Goal: Participate in discussion: Engage in conversation with other users on a specific topic

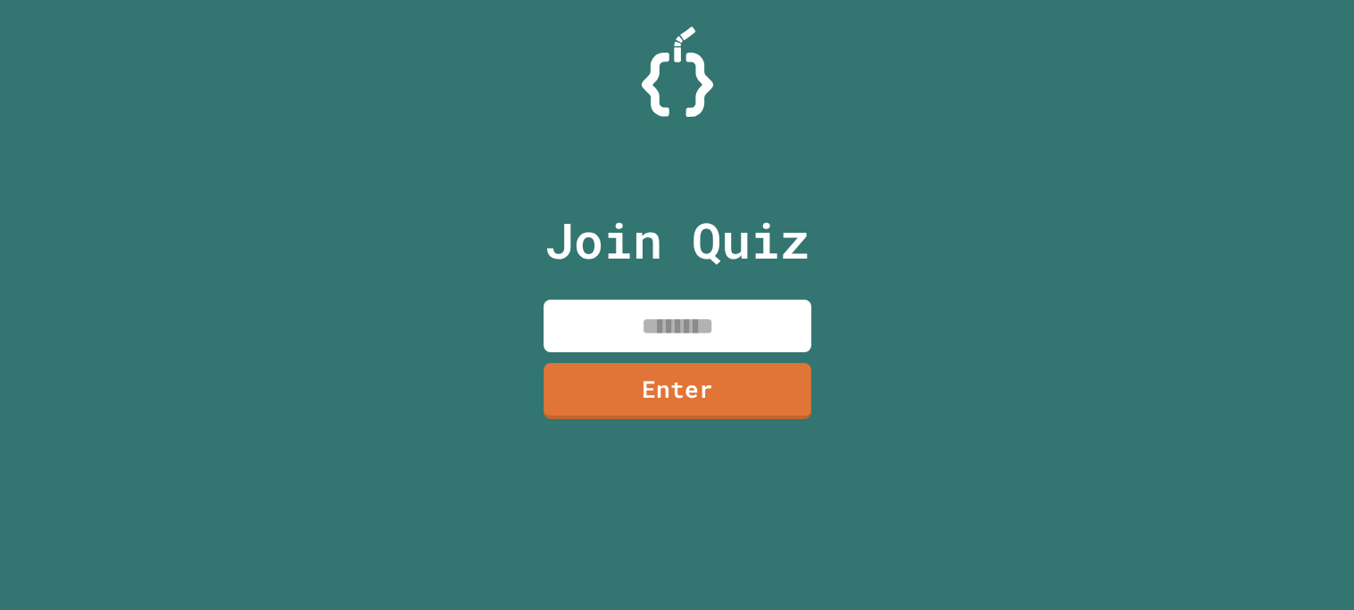
click at [649, 328] on input at bounding box center [677, 326] width 268 height 53
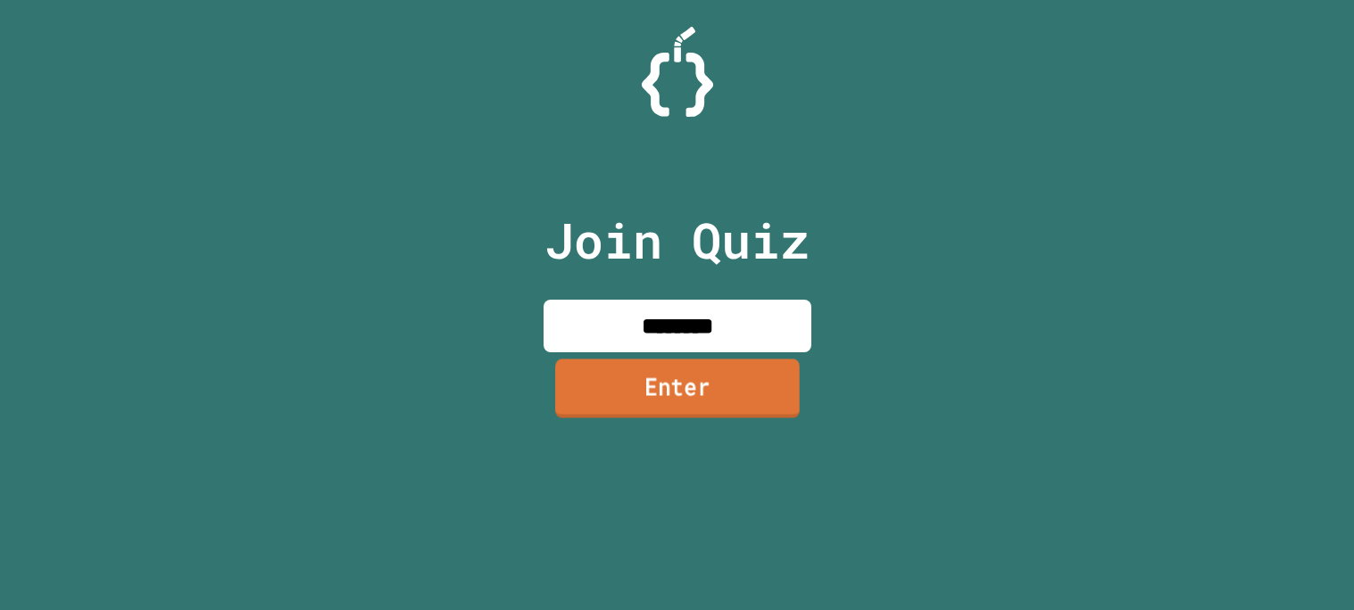
type input "********"
click at [725, 373] on link "Enter" at bounding box center [677, 389] width 245 height 59
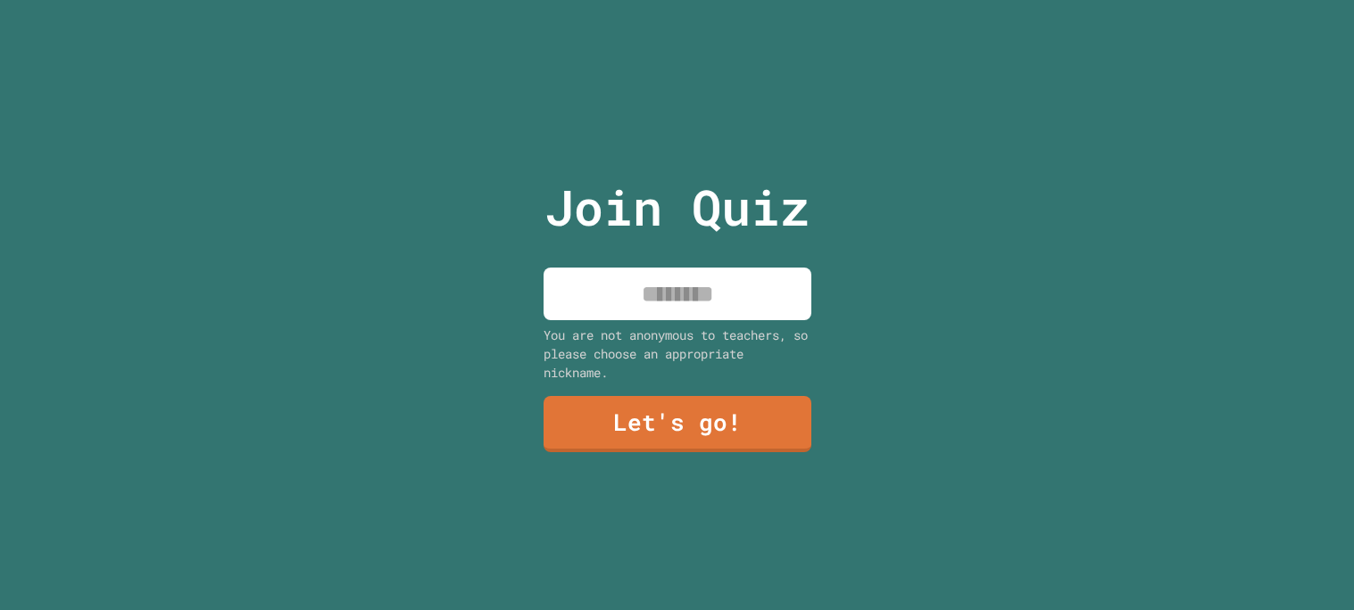
click at [717, 310] on input at bounding box center [677, 294] width 268 height 53
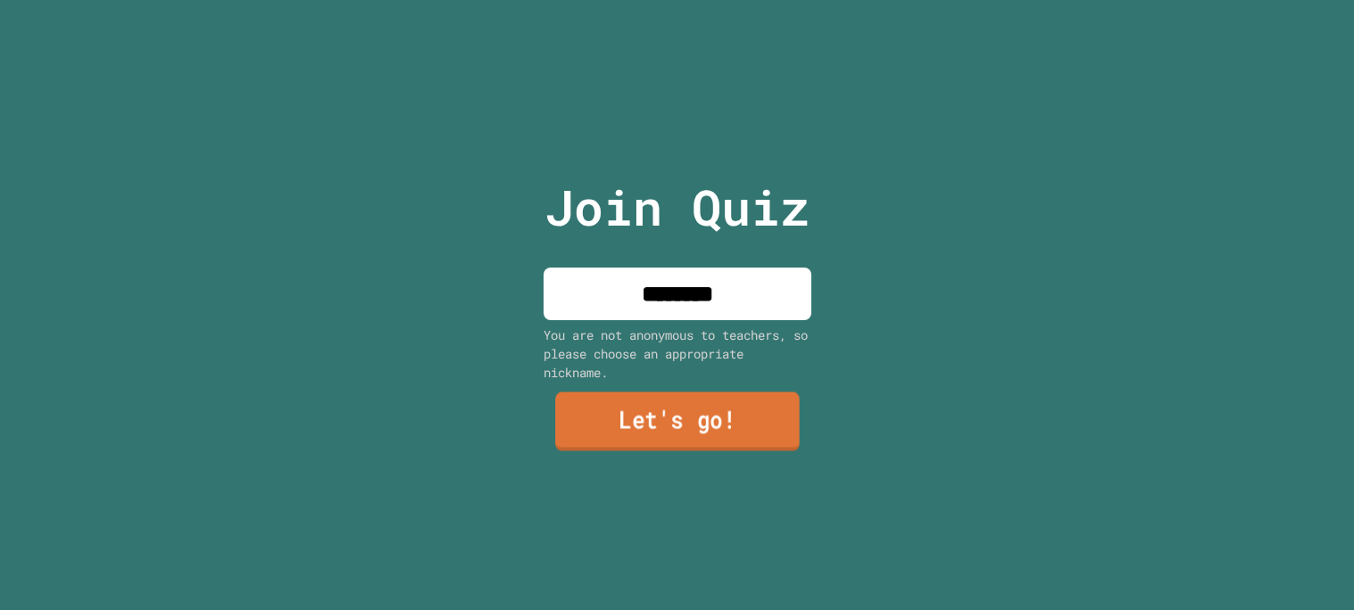
type input "********"
click at [698, 404] on link "Let's go!" at bounding box center [677, 421] width 245 height 59
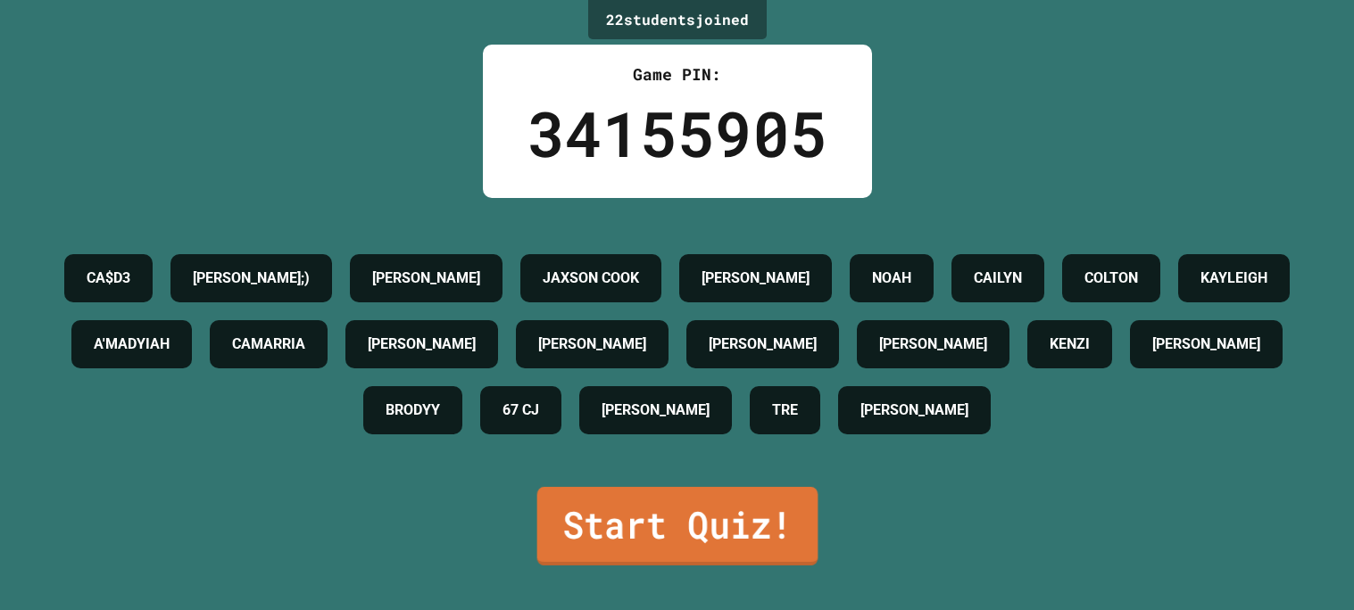
click at [670, 527] on link "Start Quiz!" at bounding box center [676, 526] width 281 height 79
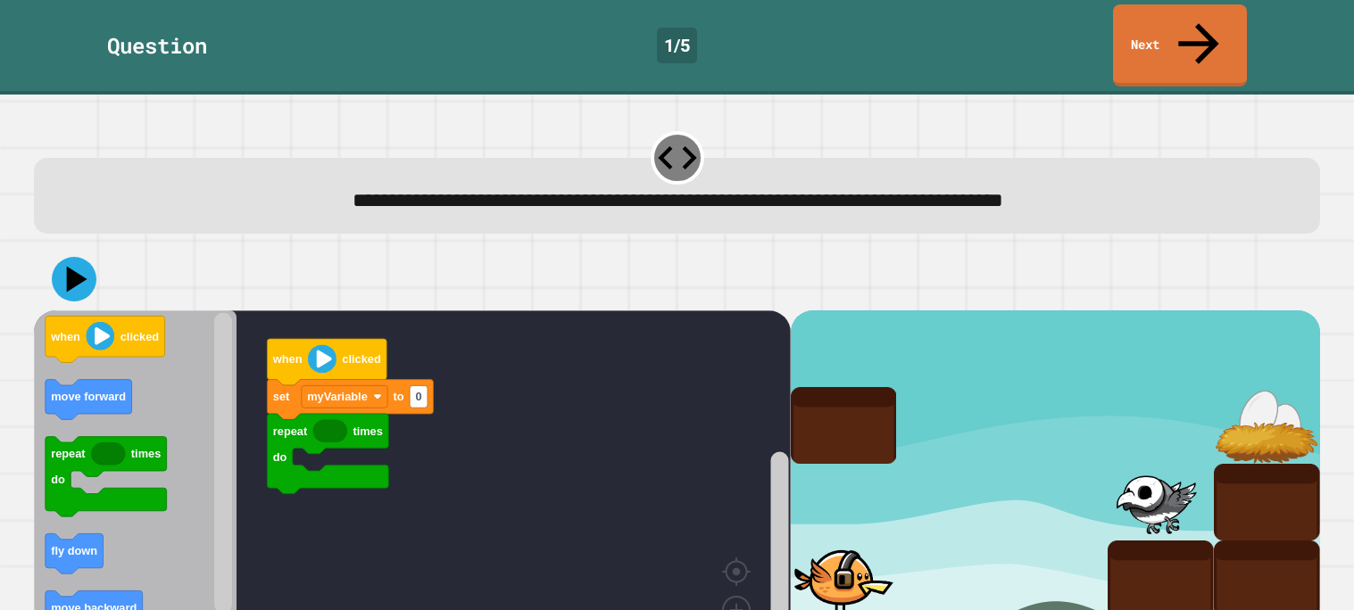
scroll to position [49, 0]
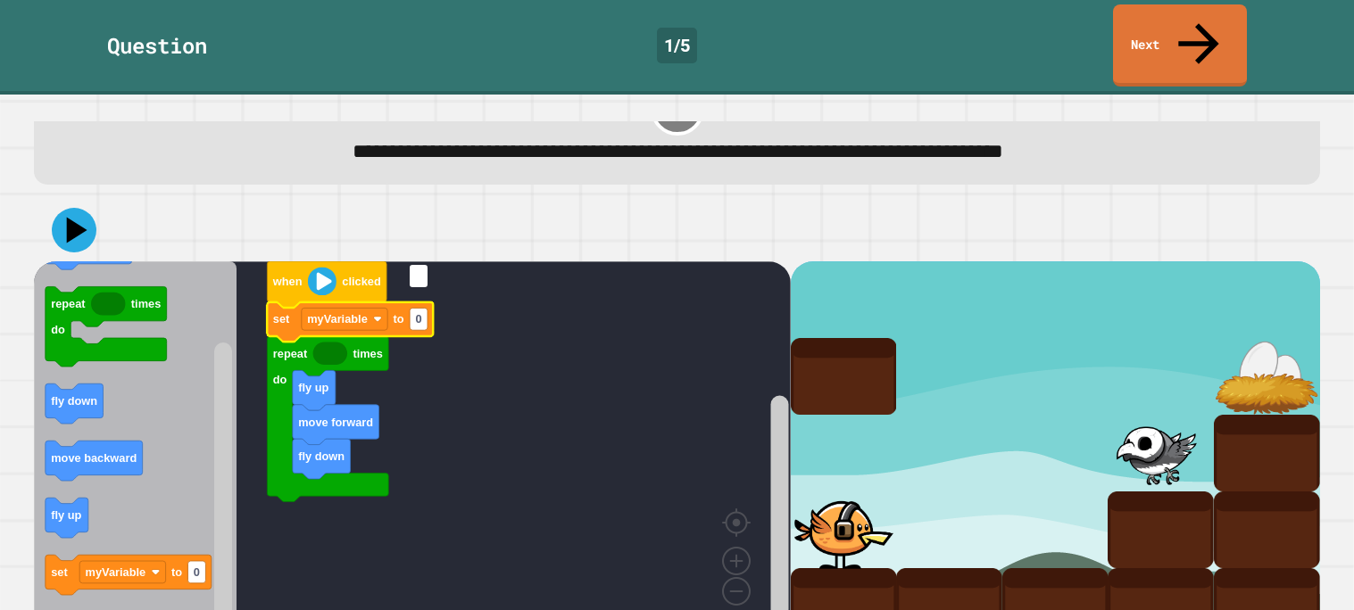
type input "*"
click at [80, 203] on icon at bounding box center [74, 230] width 54 height 54
click at [353, 312] on text "myVariable" at bounding box center [337, 318] width 61 height 13
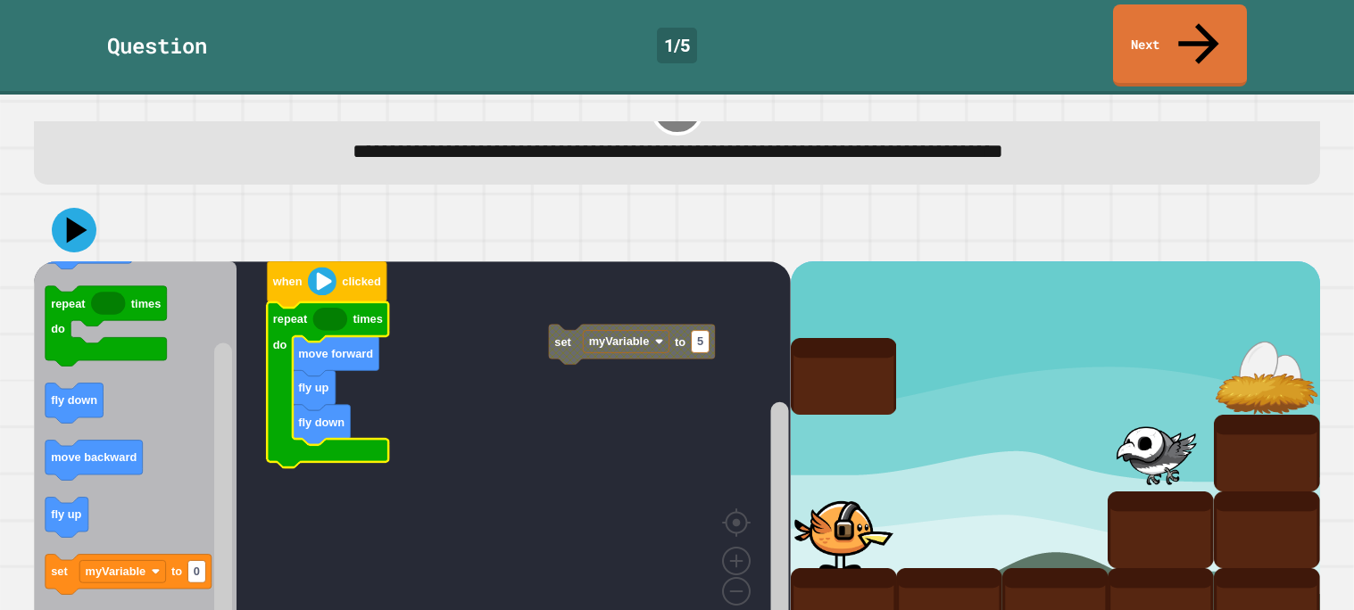
click at [326, 302] on icon "Blockly Workspace" at bounding box center [327, 385] width 121 height 166
click at [329, 302] on icon "Blockly Workspace" at bounding box center [327, 385] width 121 height 166
click at [328, 302] on icon "Blockly Workspace" at bounding box center [327, 385] width 121 height 166
click at [319, 308] on icon "Blockly Workspace" at bounding box center [330, 319] width 34 height 23
click at [100, 598] on icon "Blockly Workspace" at bounding box center [135, 453] width 203 height 385
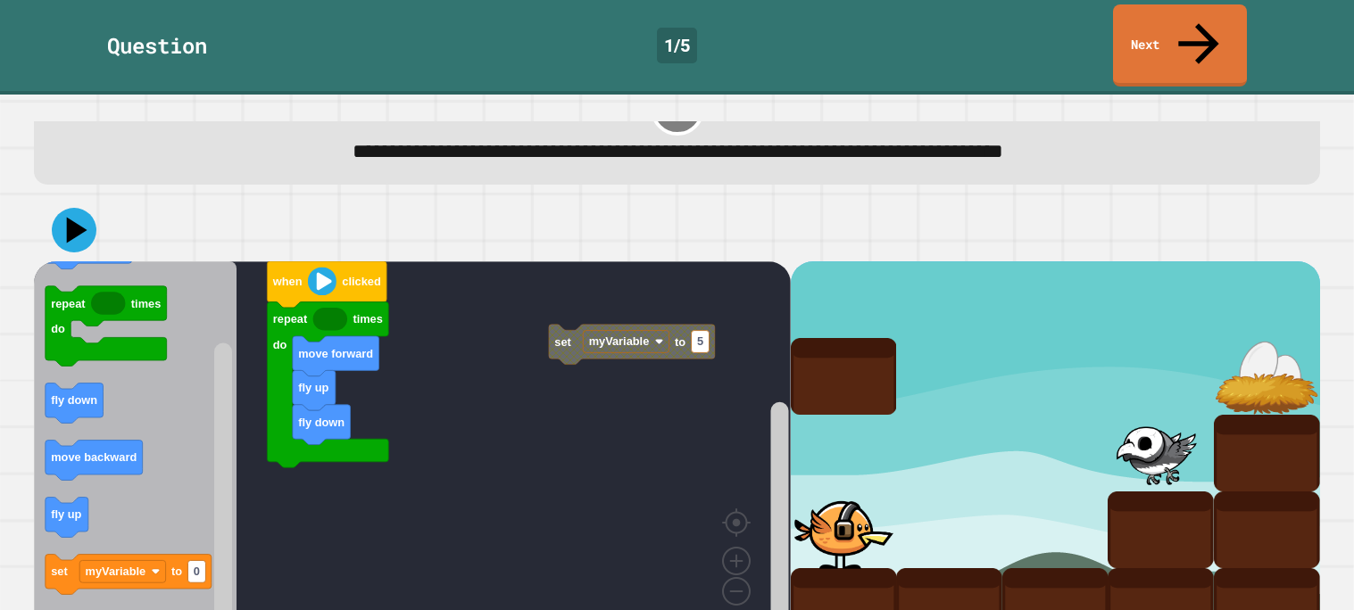
click at [59, 554] on icon "Blockly Workspace" at bounding box center [129, 574] width 166 height 40
click at [74, 217] on icon at bounding box center [77, 230] width 21 height 26
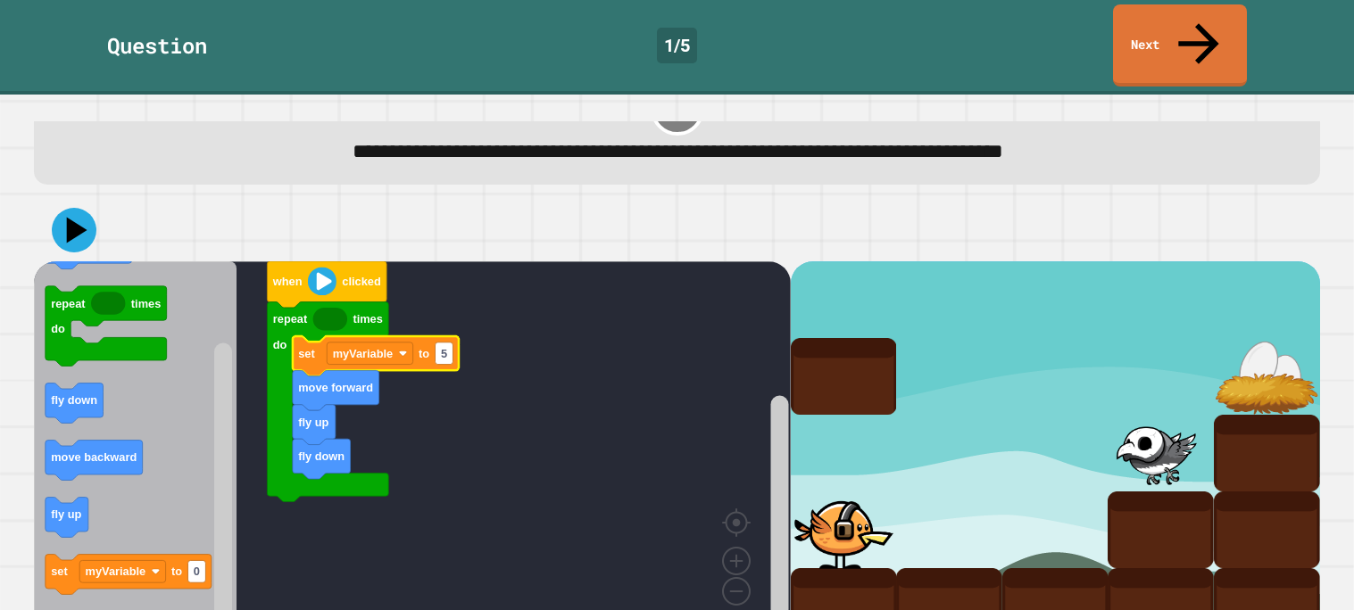
click at [92, 214] on div at bounding box center [677, 230] width 1286 height 62
click at [82, 208] on icon at bounding box center [74, 230] width 45 height 45
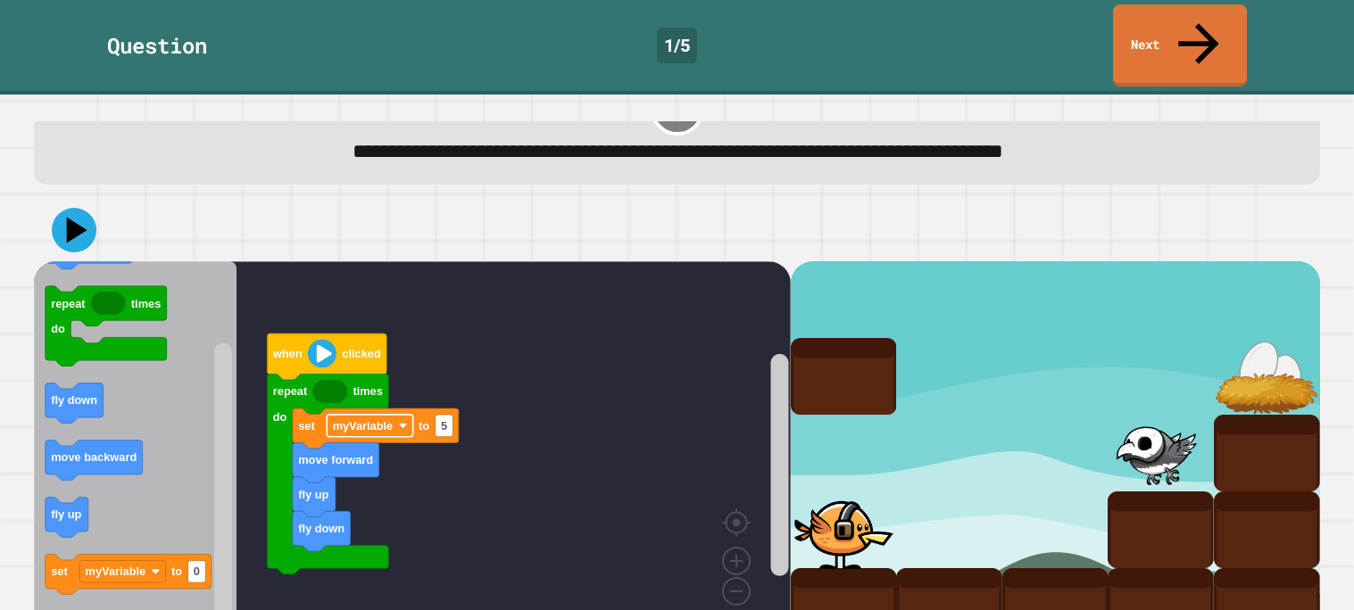
click at [378, 419] on text "myVariable" at bounding box center [363, 425] width 61 height 13
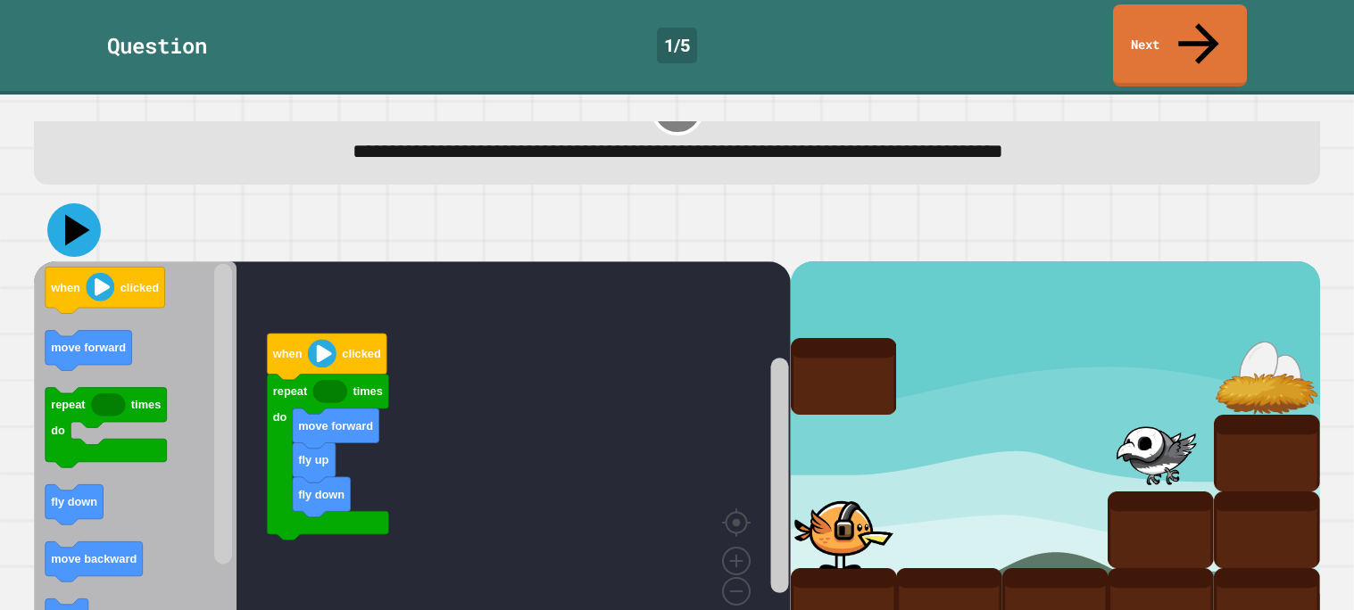
click at [77, 214] on icon at bounding box center [77, 229] width 25 height 31
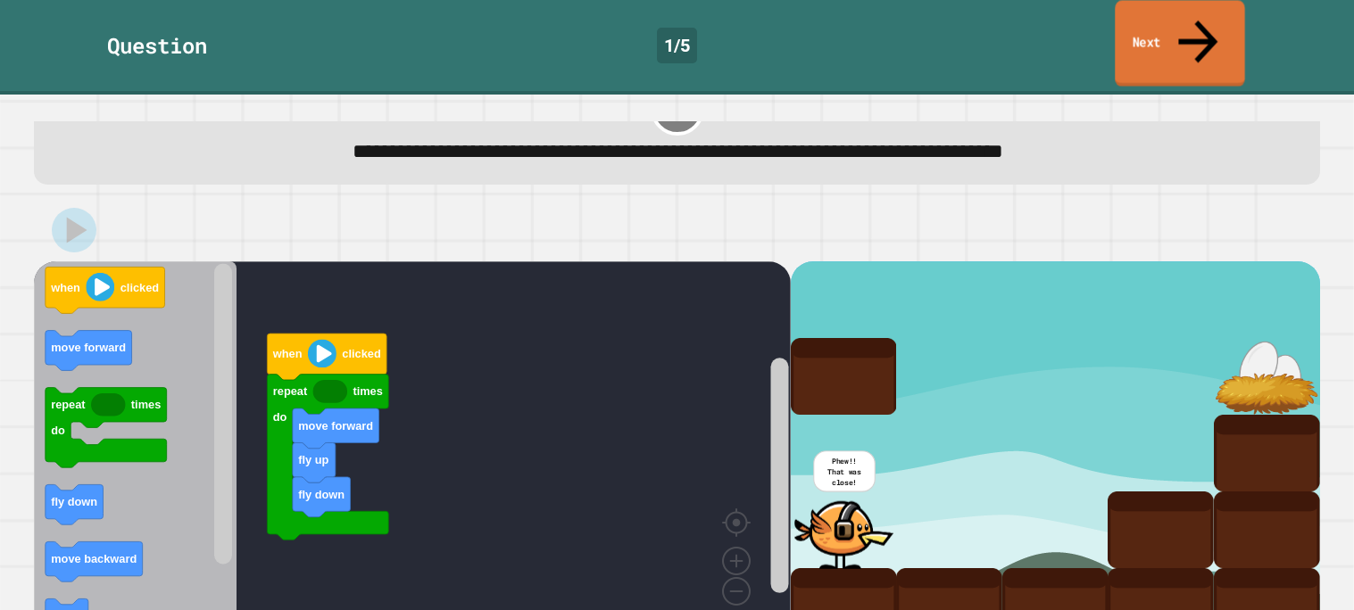
click at [1136, 15] on link "Next" at bounding box center [1179, 43] width 129 height 87
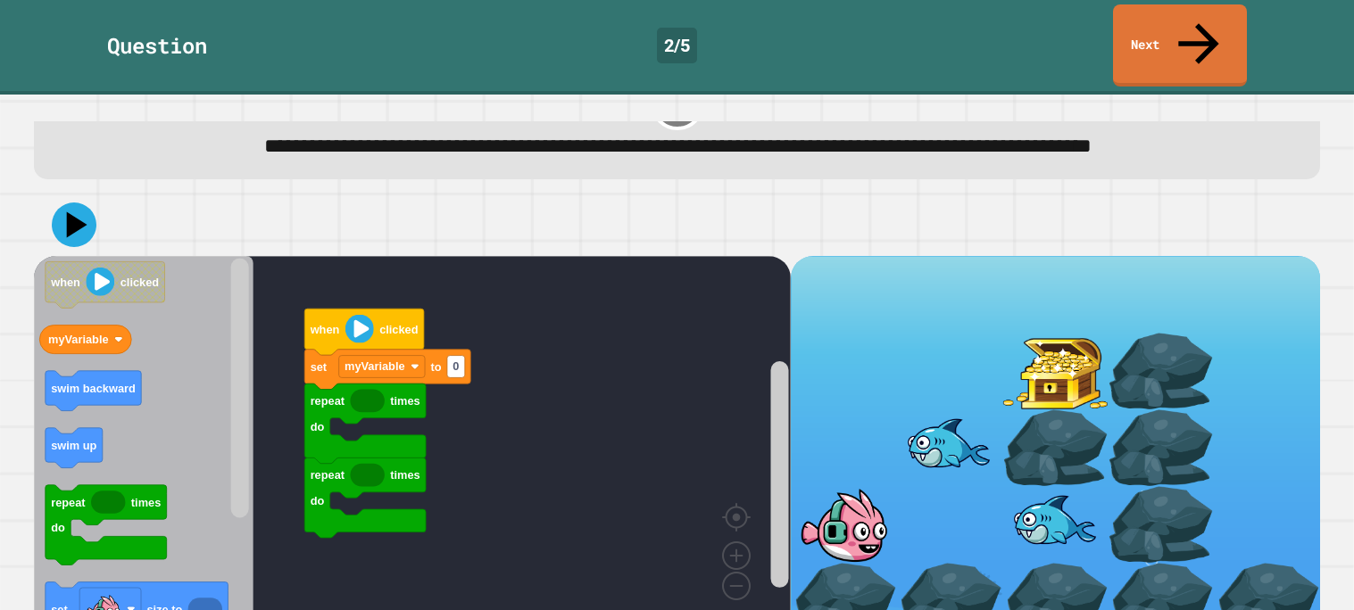
scroll to position [81, 0]
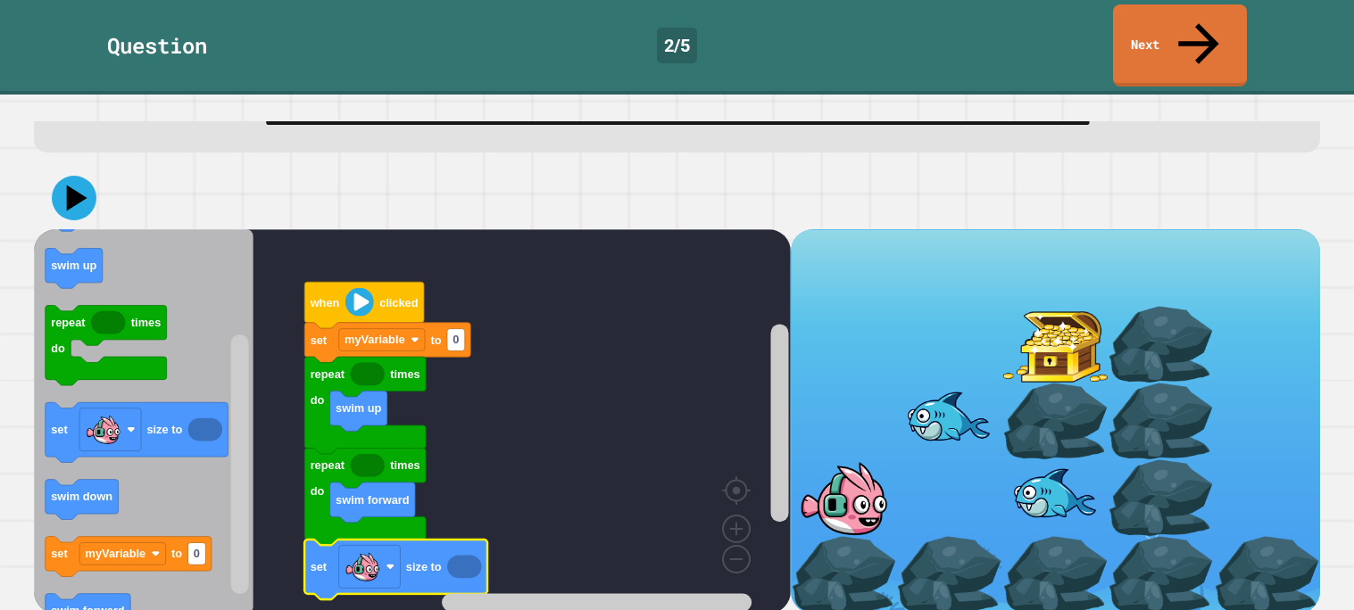
click at [454, 560] on icon "Blockly Workspace" at bounding box center [464, 566] width 34 height 23
click at [461, 562] on icon "Blockly Workspace" at bounding box center [464, 566] width 34 height 23
click at [454, 555] on icon "Blockly Workspace" at bounding box center [464, 566] width 34 height 23
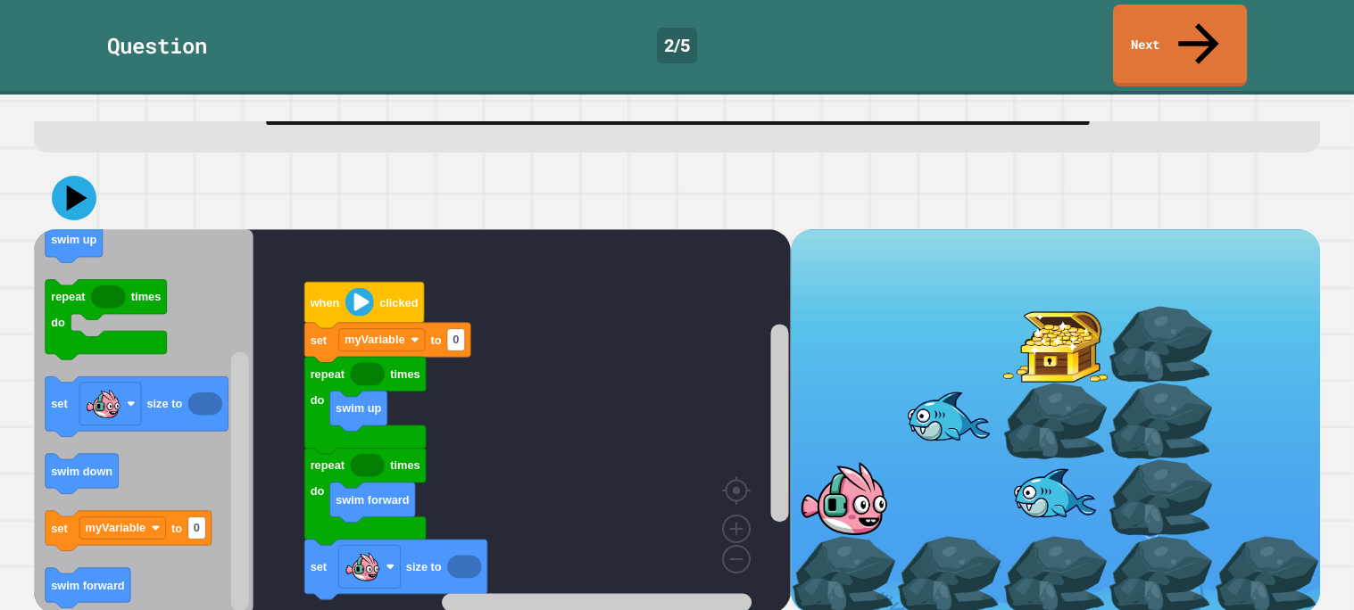
click at [375, 552] on image "Blockly Workspace" at bounding box center [362, 567] width 36 height 36
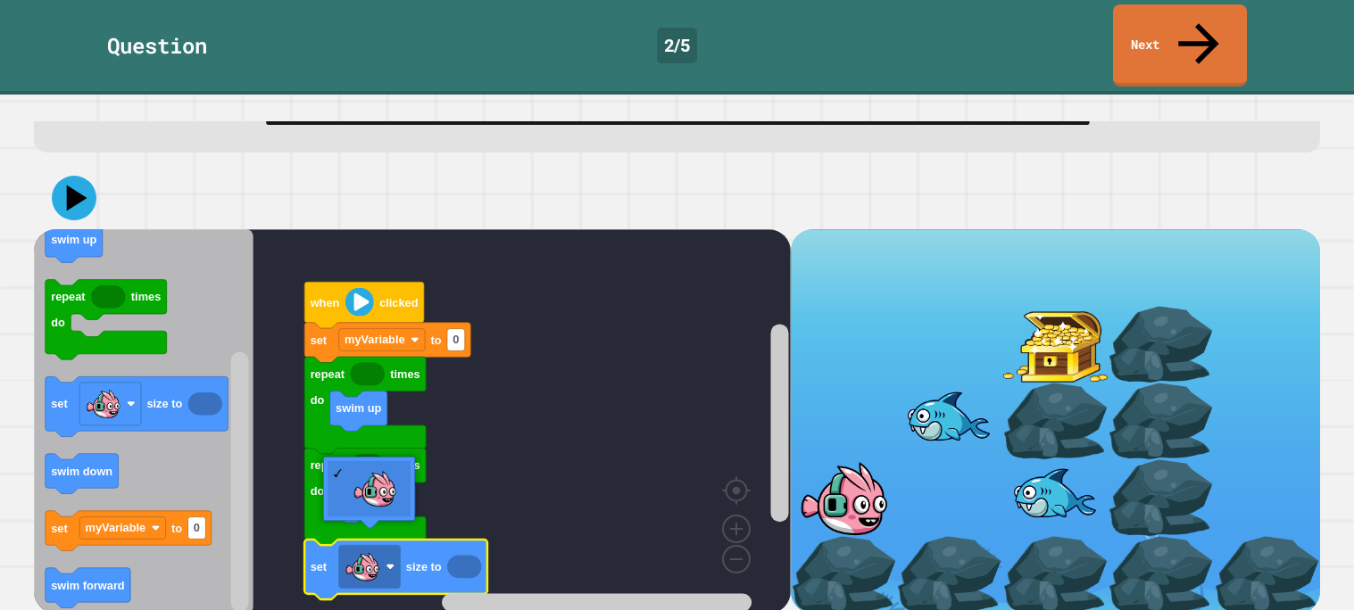
click at [482, 540] on icon "Blockly Workspace" at bounding box center [395, 570] width 183 height 60
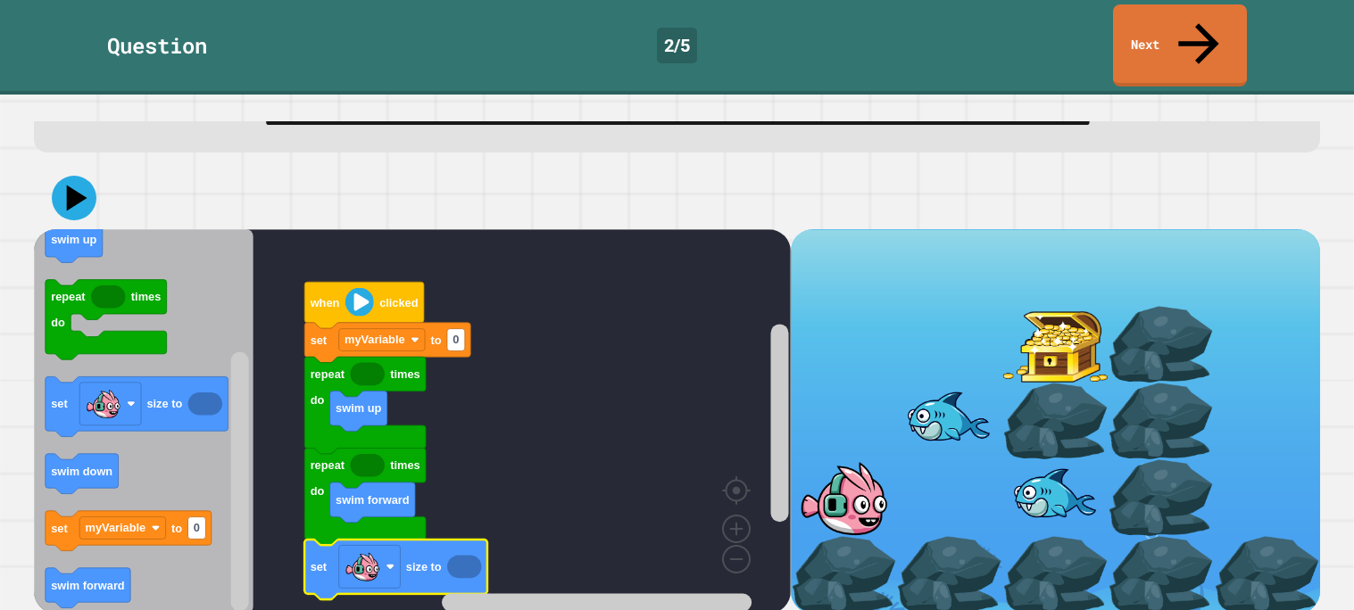
click at [456, 555] on icon "Blockly Workspace" at bounding box center [464, 566] width 34 height 23
click at [72, 176] on icon at bounding box center [74, 198] width 45 height 45
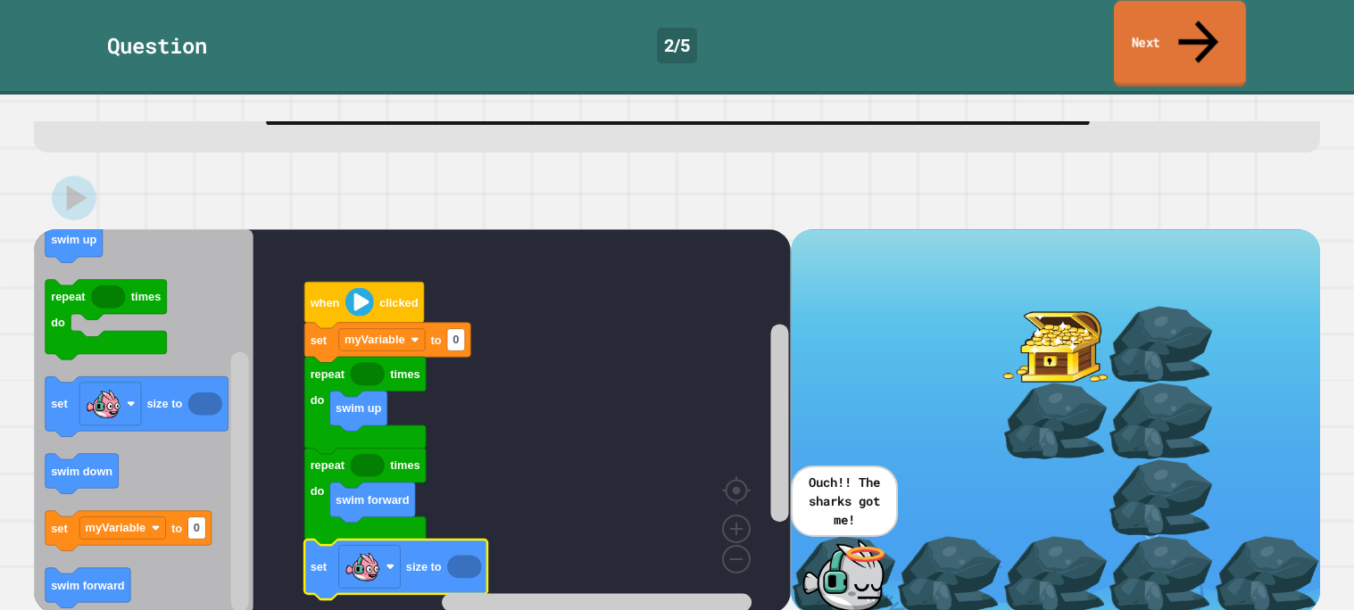
click at [1151, 3] on link "Next" at bounding box center [1180, 44] width 132 height 87
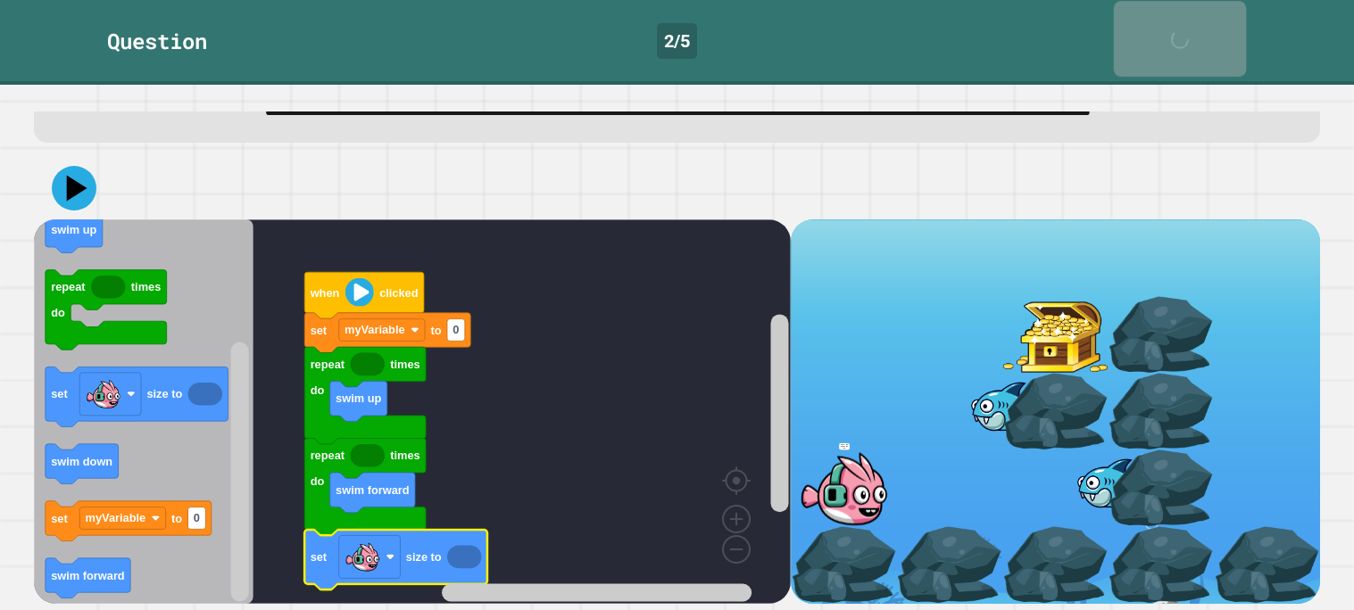
scroll to position [79, 0]
